Goal: Leave review/rating

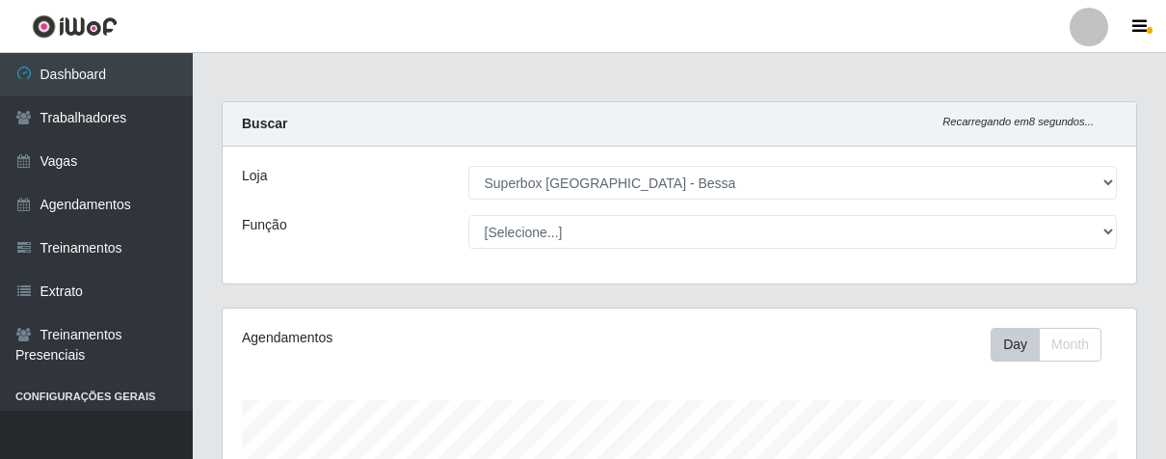
select select "206"
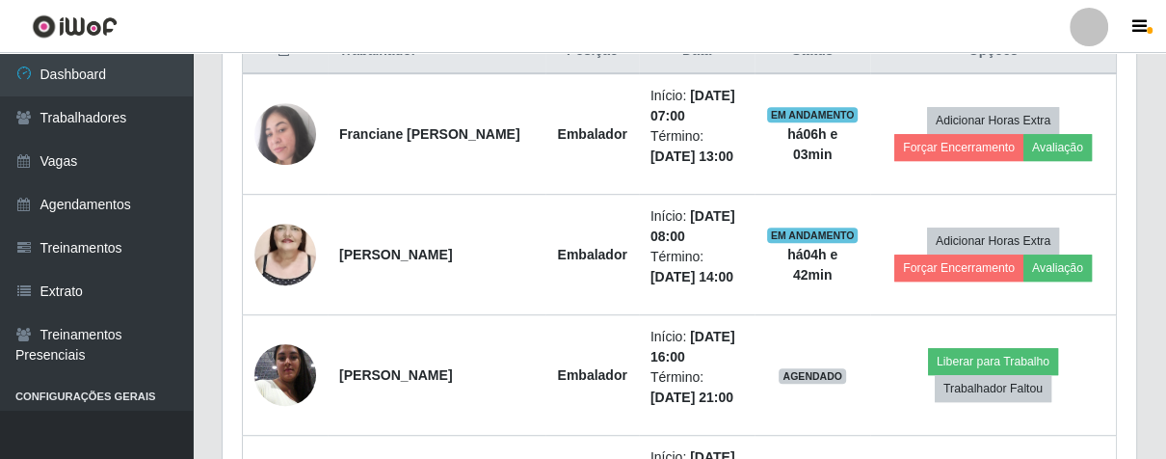
scroll to position [399, 912]
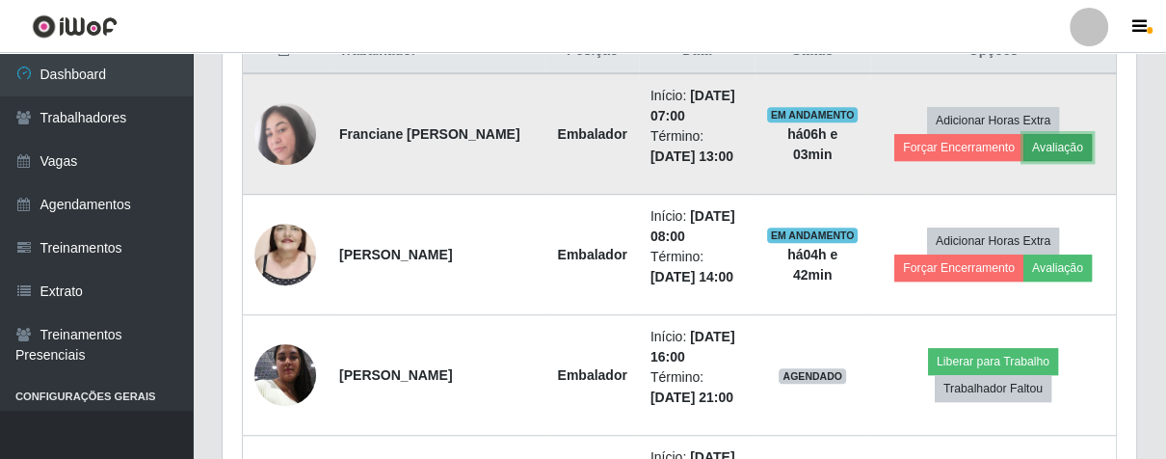
click at [1054, 145] on button "Avaliação" at bounding box center [1057, 147] width 68 height 27
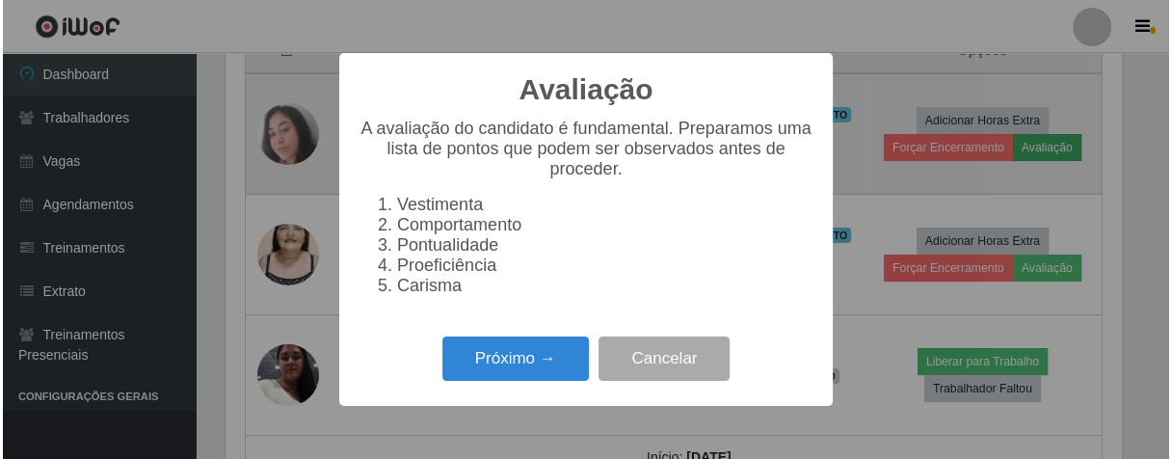
scroll to position [399, 902]
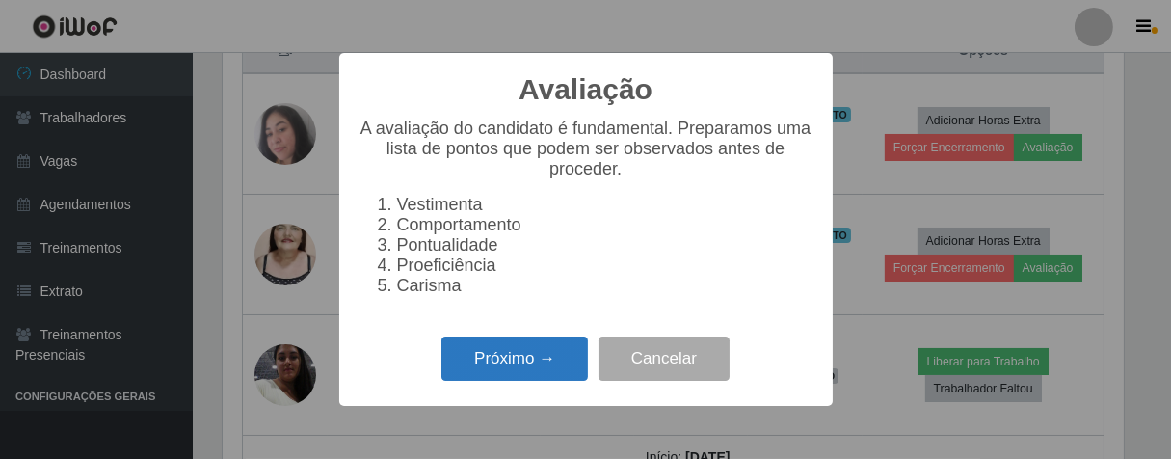
click at [547, 382] on button "Próximo →" at bounding box center [514, 358] width 146 height 45
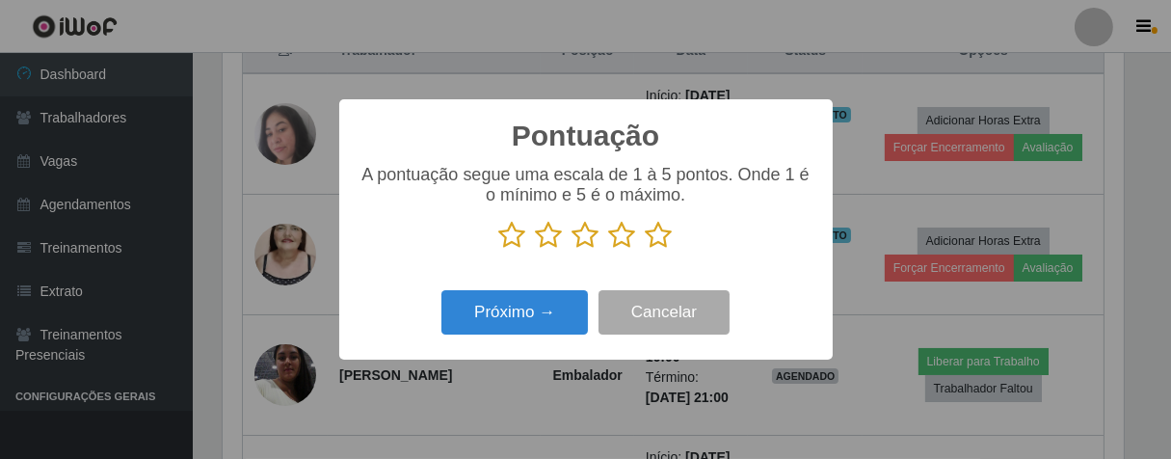
scroll to position [963018, 962517]
click at [616, 230] on icon at bounding box center [622, 235] width 27 height 29
click at [609, 250] on input "radio" at bounding box center [609, 250] width 0 height 0
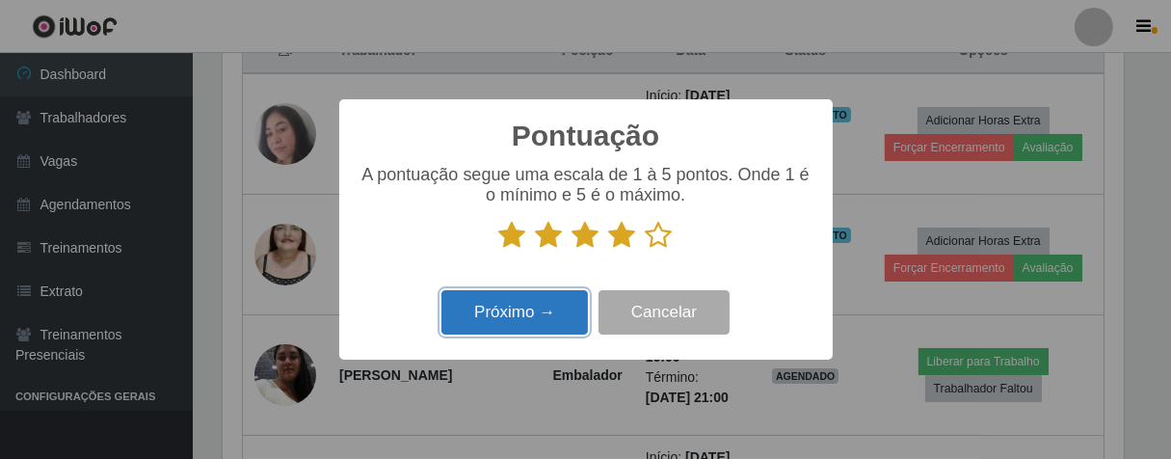
click at [518, 320] on button "Próximo →" at bounding box center [514, 312] width 146 height 45
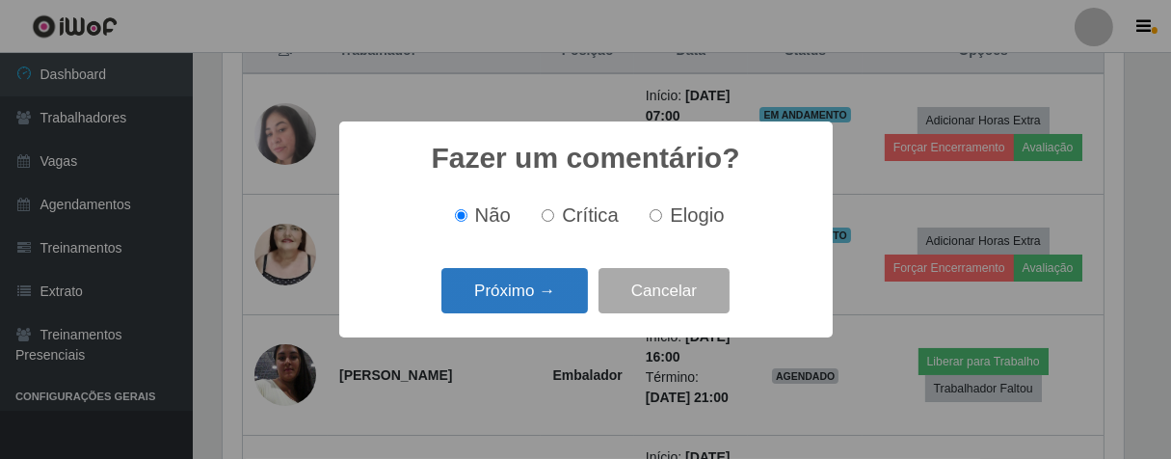
click at [549, 289] on button "Próximo →" at bounding box center [514, 290] width 146 height 45
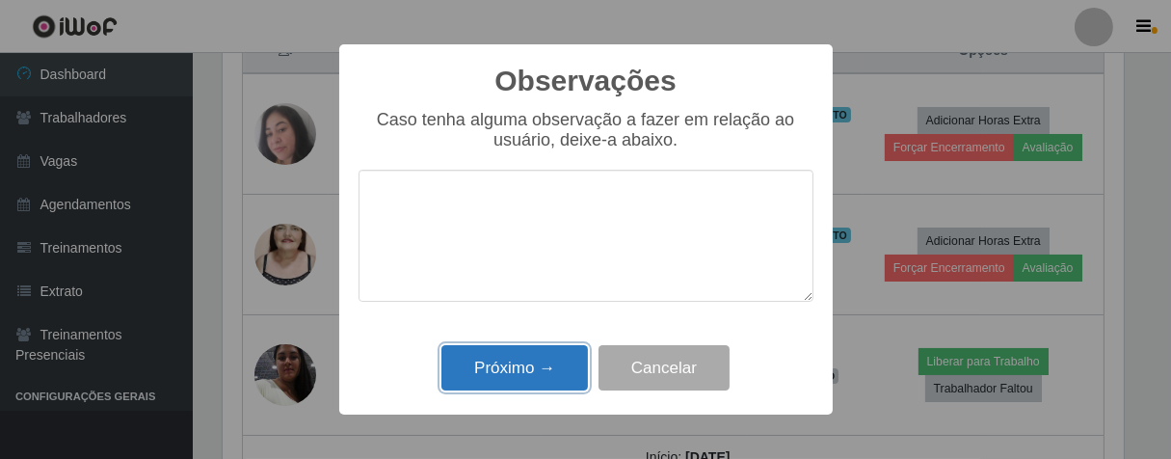
click at [525, 373] on button "Próximo →" at bounding box center [514, 367] width 146 height 45
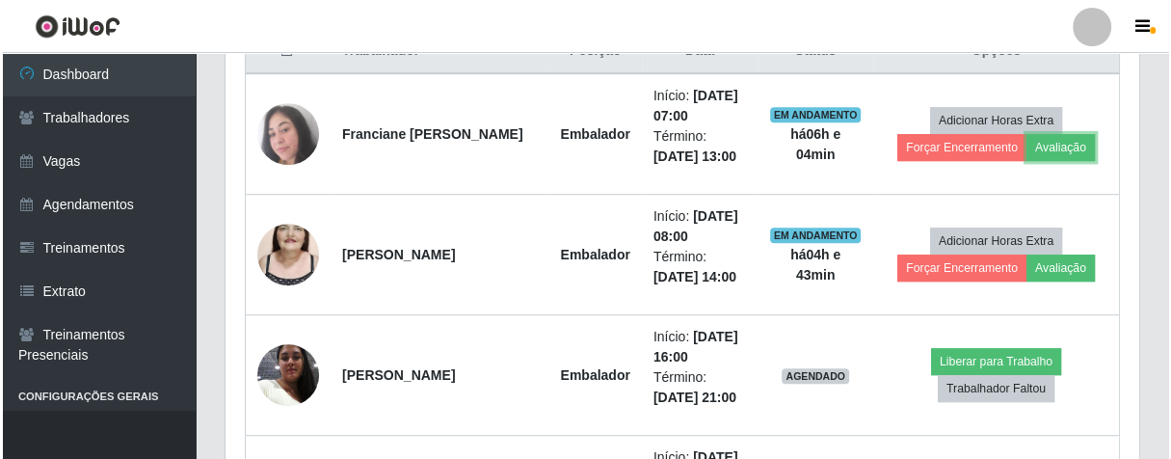
scroll to position [399, 912]
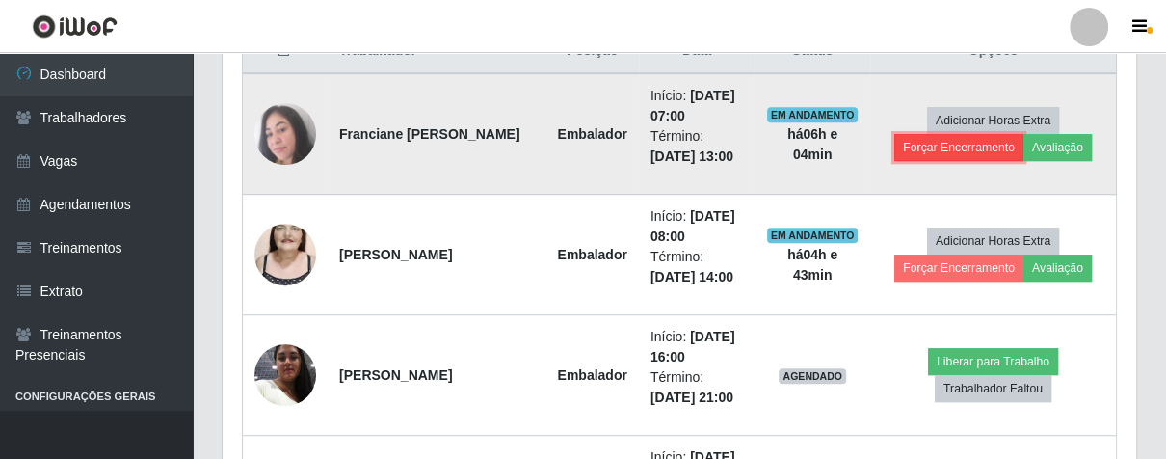
click at [958, 152] on button "Forçar Encerramento" at bounding box center [958, 147] width 129 height 27
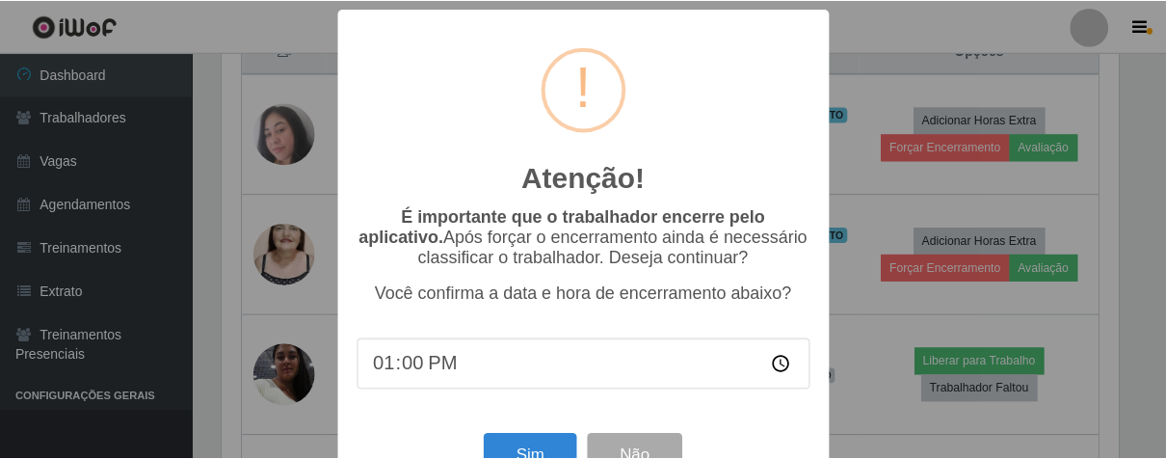
scroll to position [66, 0]
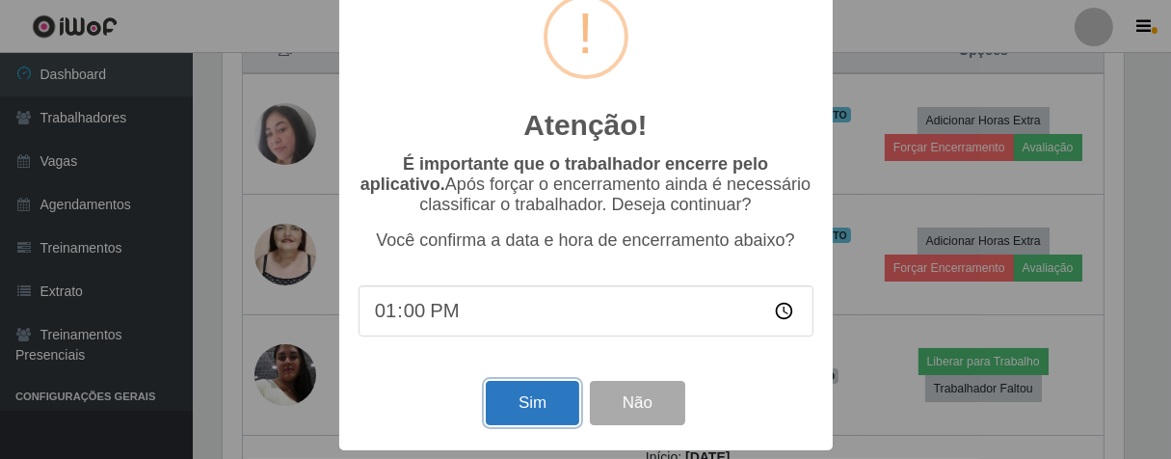
click at [513, 411] on button "Sim" at bounding box center [532, 403] width 93 height 45
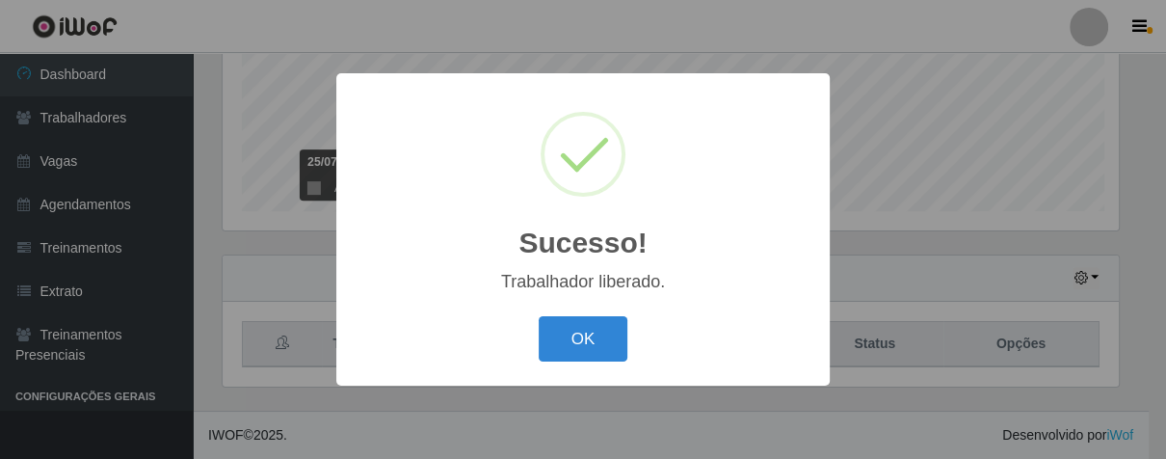
scroll to position [399, 902]
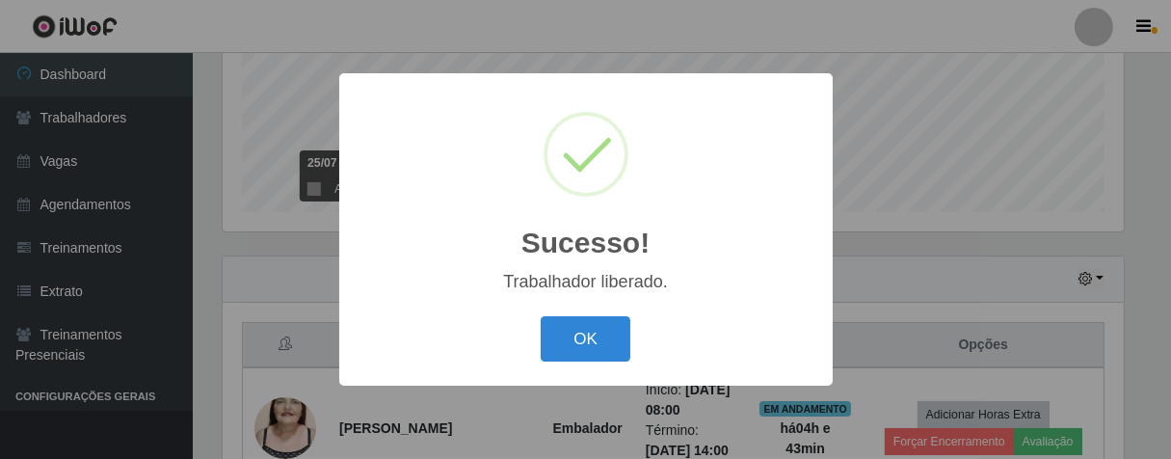
drag, startPoint x: 596, startPoint y: 332, endPoint x: 592, endPoint y: 343, distance: 11.6
click at [594, 341] on button "OK" at bounding box center [585, 338] width 90 height 45
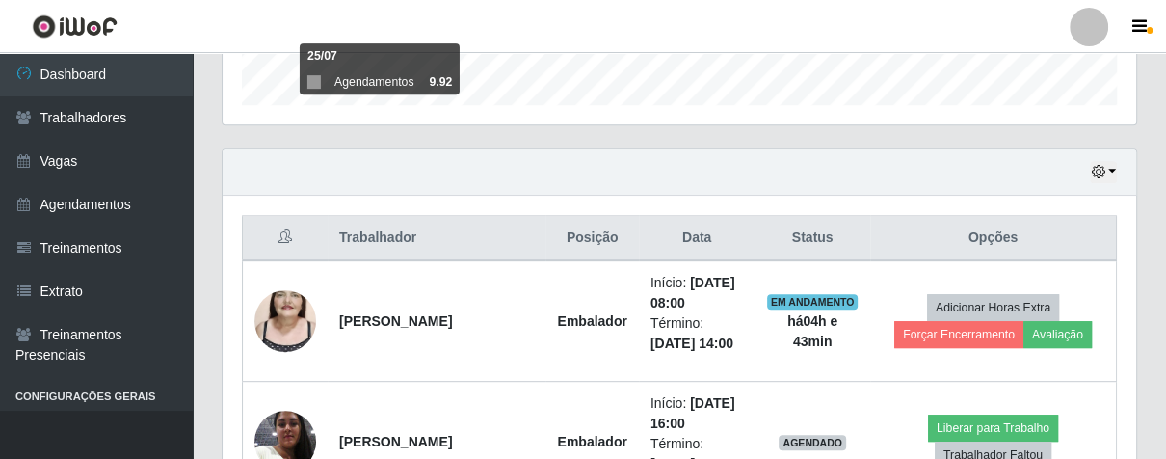
scroll to position [477, 0]
